Goal: Information Seeking & Learning: Learn about a topic

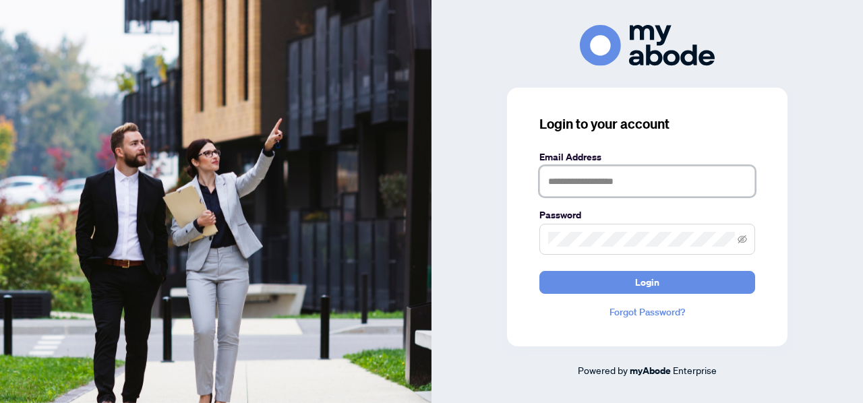
click at [566, 183] on input "text" at bounding box center [648, 181] width 216 height 31
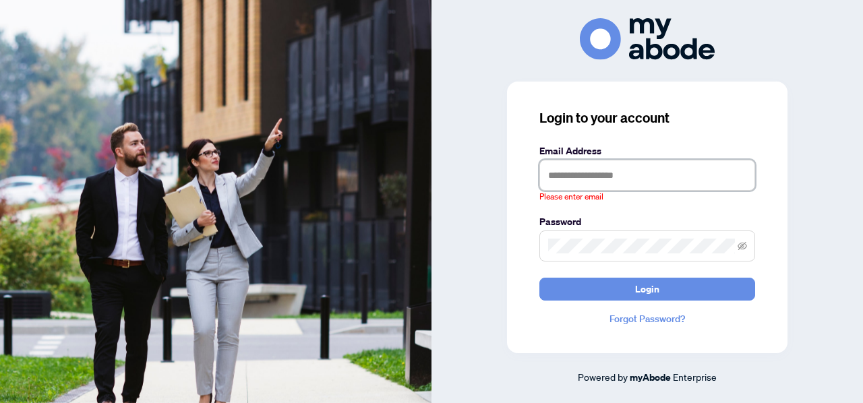
click at [564, 175] on input "text" at bounding box center [648, 175] width 216 height 31
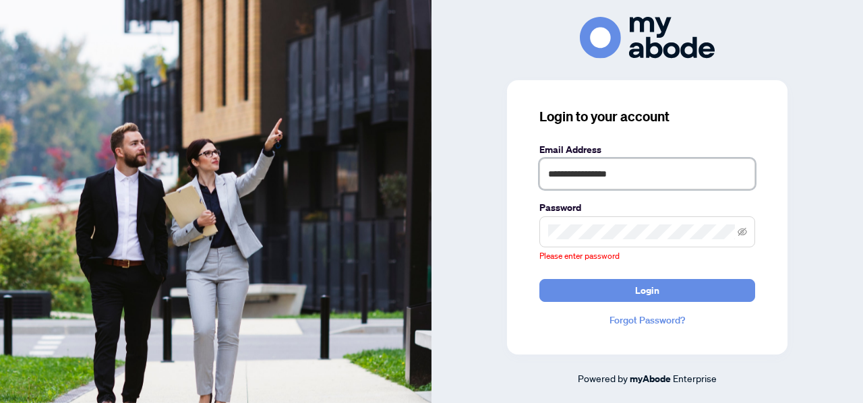
type input "**********"
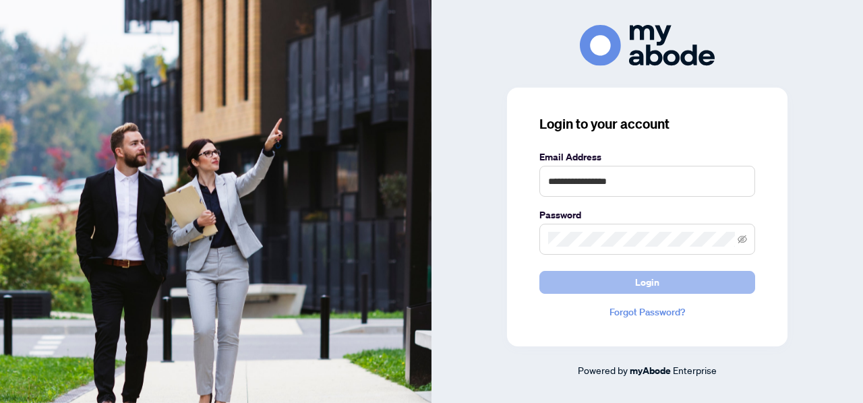
click at [635, 282] on span "Login" at bounding box center [647, 283] width 24 height 22
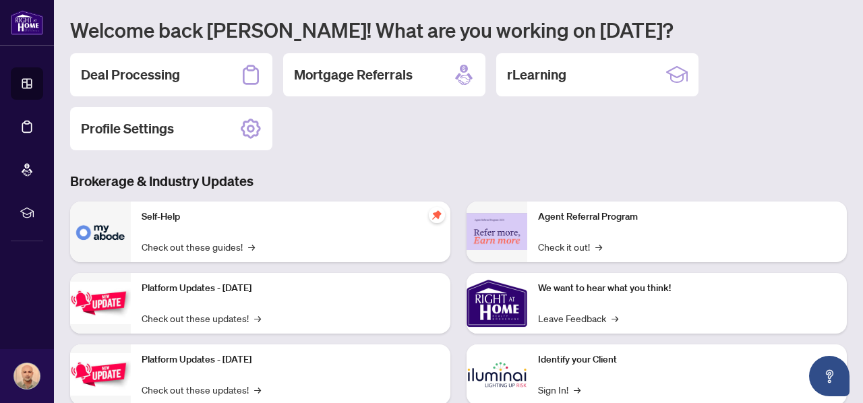
scroll to position [135, 0]
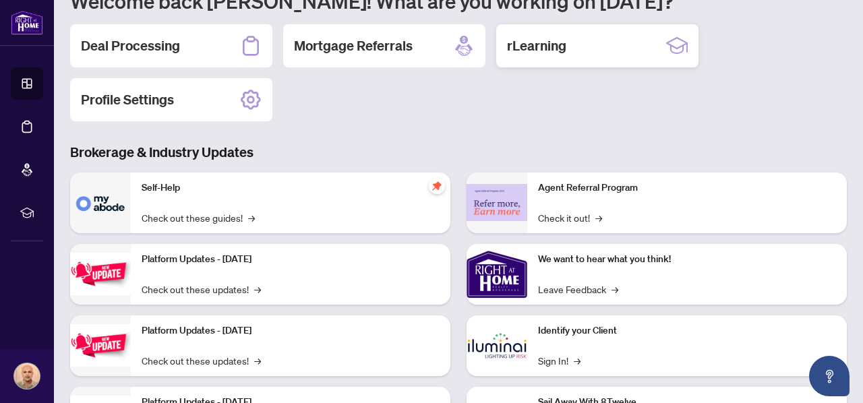
click at [542, 42] on h2 "rLearning" at bounding box center [536, 45] width 59 height 19
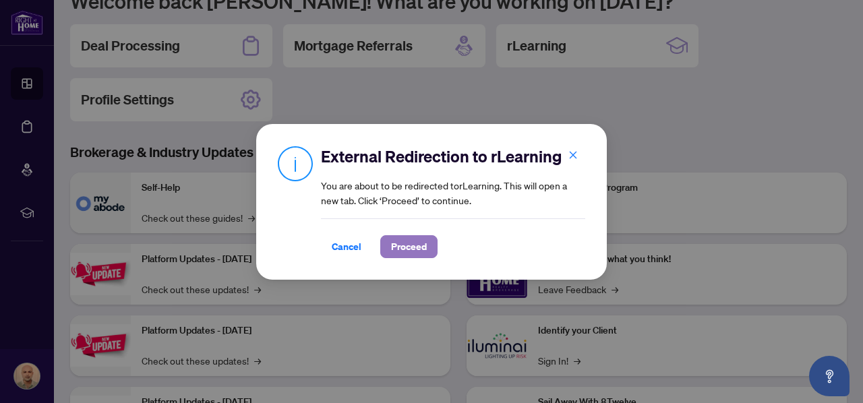
click at [411, 241] on span "Proceed" at bounding box center [409, 247] width 36 height 22
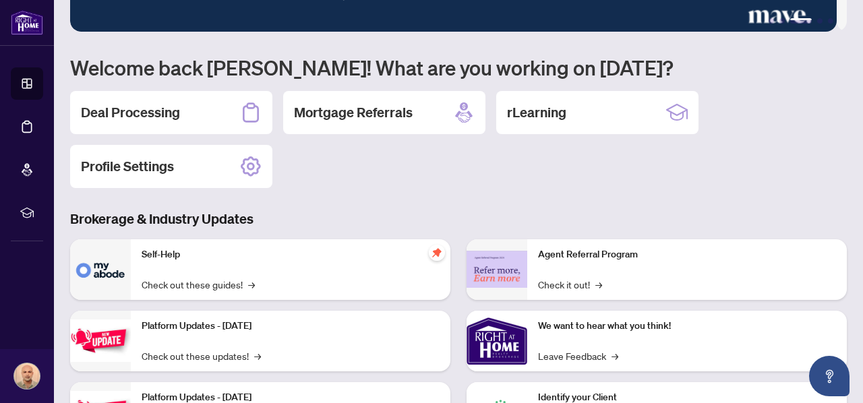
scroll to position [12, 0]
